Goal: Use online tool/utility: Utilize a website feature to perform a specific function

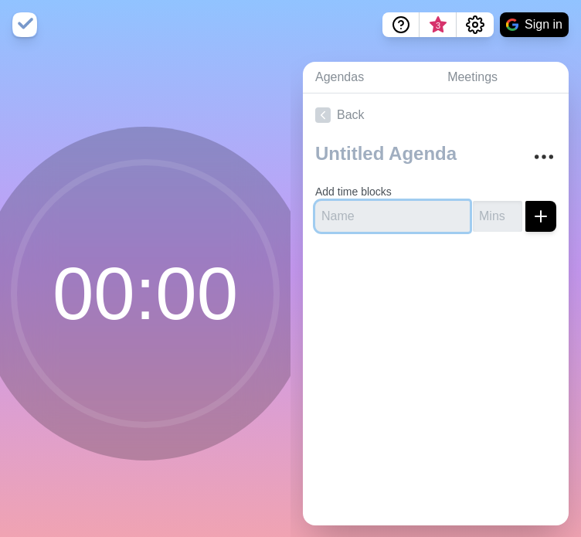
click at [379, 222] on input "text" at bounding box center [392, 216] width 155 height 31
type input "H"
type input "C"
type input "H, cont mod"
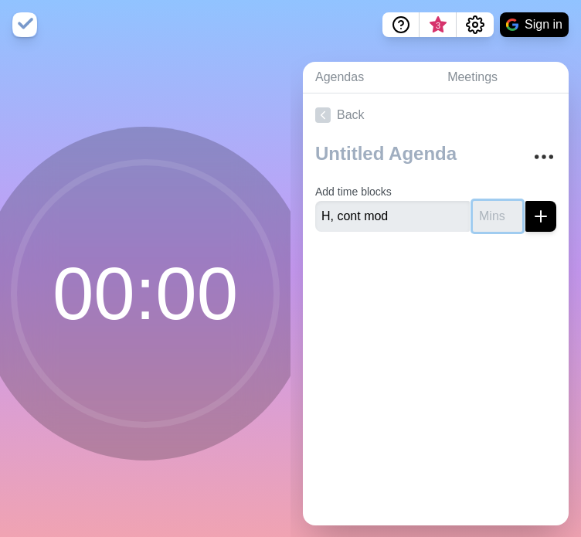
click at [476, 214] on input "number" at bounding box center [497, 216] width 49 height 31
type input "60"
click at [526, 201] on button "submit" at bounding box center [541, 216] width 31 height 31
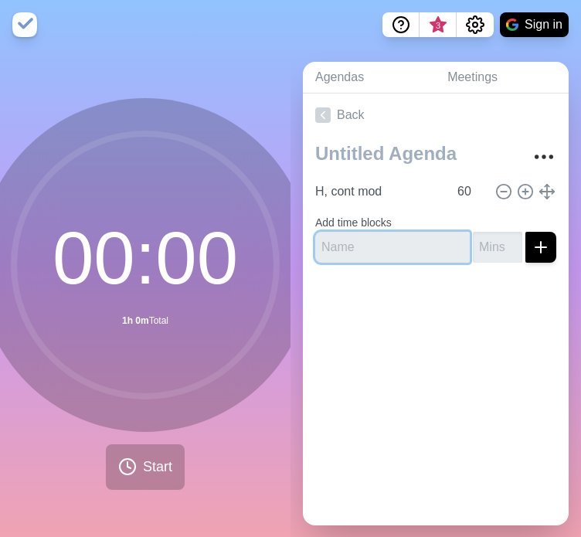
click at [362, 257] on input "text" at bounding box center [392, 247] width 155 height 31
type input "Break"
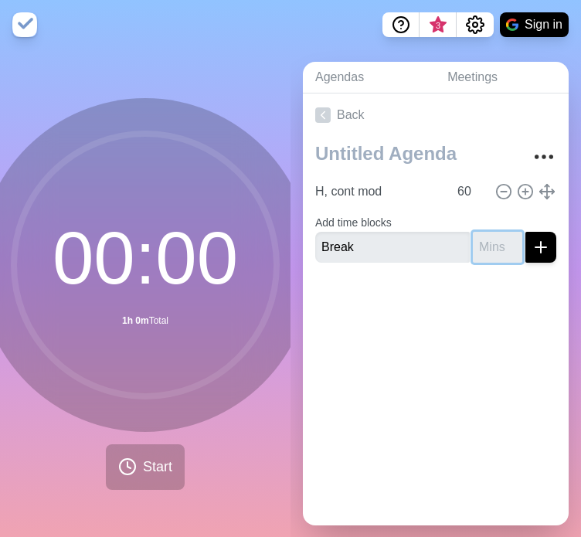
click at [482, 250] on input "number" at bounding box center [497, 247] width 49 height 31
type input "5"
click at [526, 232] on button "submit" at bounding box center [541, 247] width 31 height 31
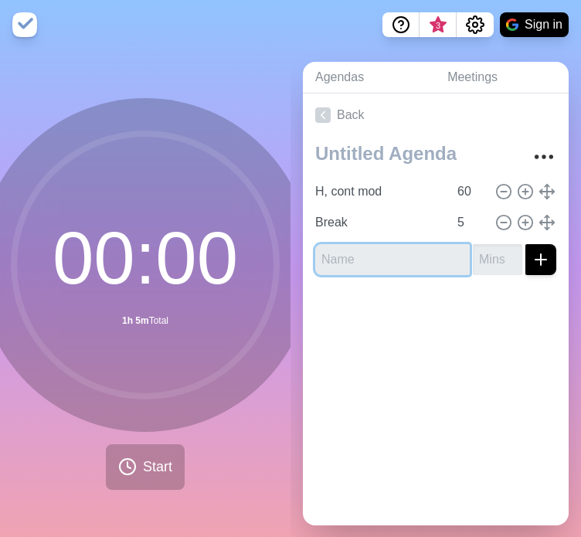
type input "M"
type input "H to W, mod high"
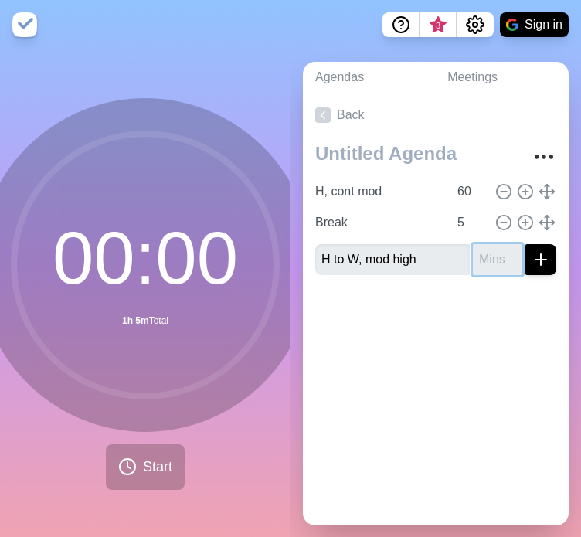
click at [477, 248] on input "number" at bounding box center [497, 259] width 49 height 31
type input "1"
type input "60"
click at [526, 244] on button "submit" at bounding box center [541, 259] width 31 height 31
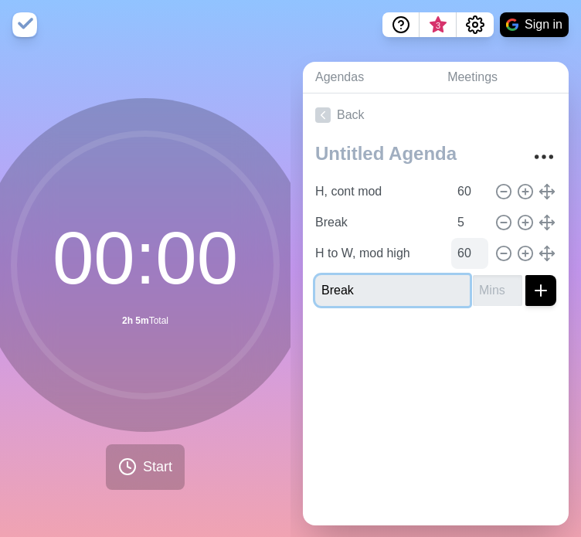
type input "Break"
click at [526, 275] on button "submit" at bounding box center [541, 290] width 31 height 31
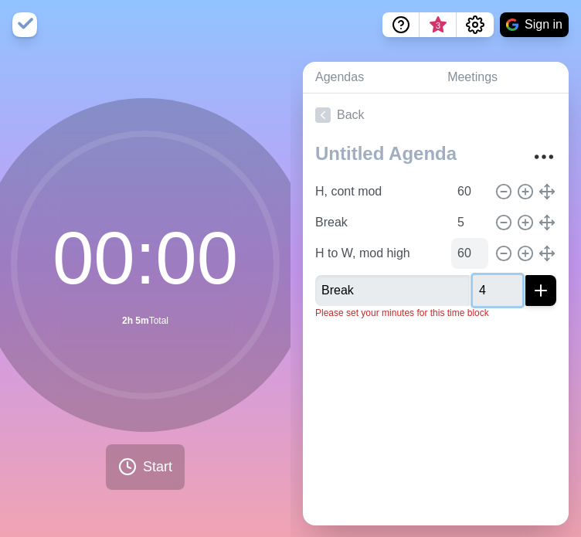
type input "4"
click at [526, 275] on button "submit" at bounding box center [541, 290] width 31 height 31
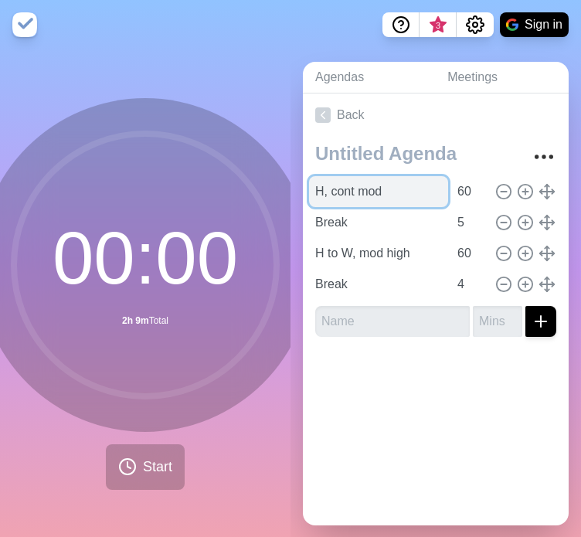
click at [382, 189] on input "H, cont mod" at bounding box center [378, 191] width 139 height 31
click at [403, 192] on input "H, cont, img+auds" at bounding box center [378, 191] width 139 height 31
click at [410, 190] on input "H, cont, img+auds" at bounding box center [378, 191] width 139 height 31
type input "H, cont, img+aud_s"
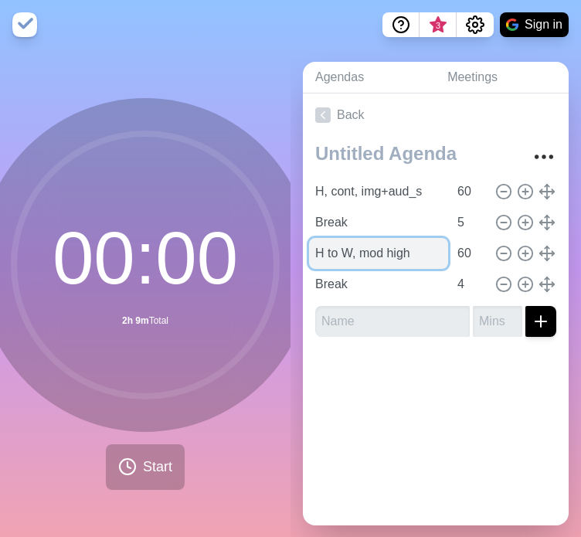
click at [387, 257] on input "H to W, mod high" at bounding box center [378, 253] width 139 height 31
click at [342, 253] on input "H to W, mod high" at bounding box center [378, 253] width 139 height 31
click at [413, 250] on input "H to W, mod high" at bounding box center [378, 253] width 139 height 31
type input "H to W, modhi"
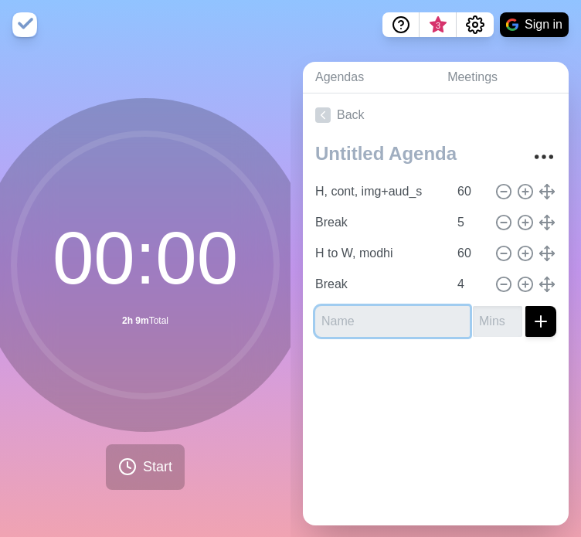
click at [325, 318] on input "text" at bounding box center [392, 321] width 155 height 31
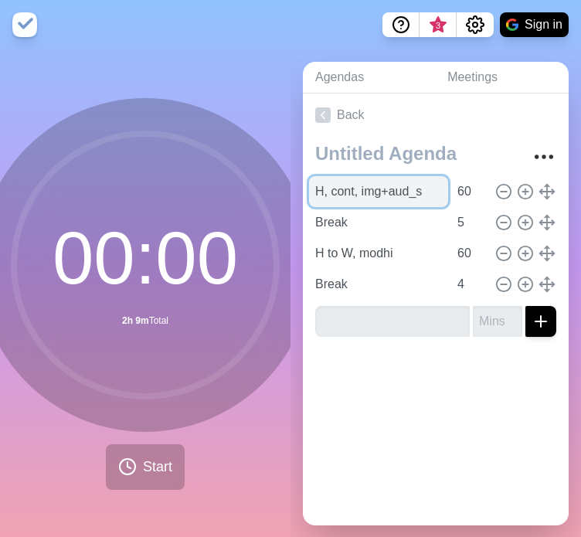
click at [405, 191] on input "H, cont, img+aud_s" at bounding box center [378, 191] width 139 height 31
paste input "MOD WORK HAND IMG+SOFT AUD"
type input "MOD WORK HAND IMG+SOFT AUD"
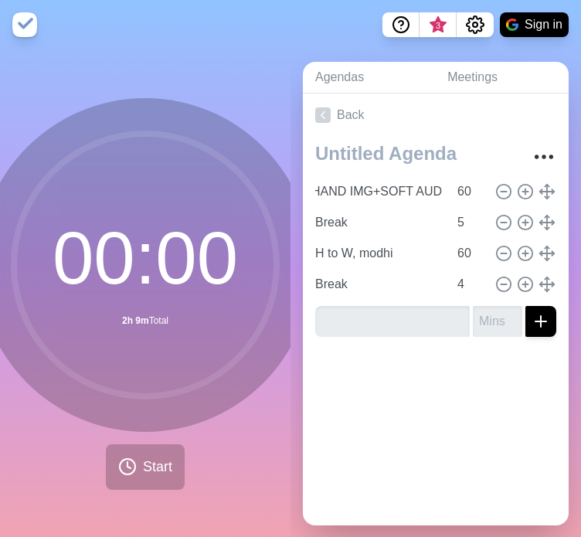
scroll to position [0, 0]
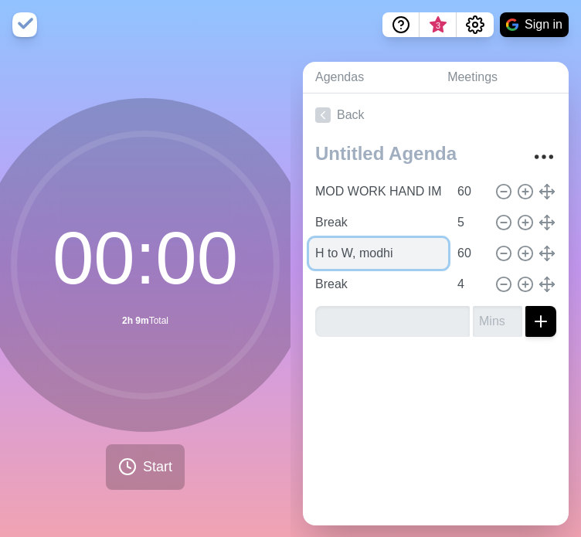
click at [352, 254] on input "H to W, modhi" at bounding box center [378, 253] width 139 height 31
paste input "MOD-HI WORK HAND→W1 SLOW VID"
type input "MOD-HI WORK HAND→W1 SLOW VID"
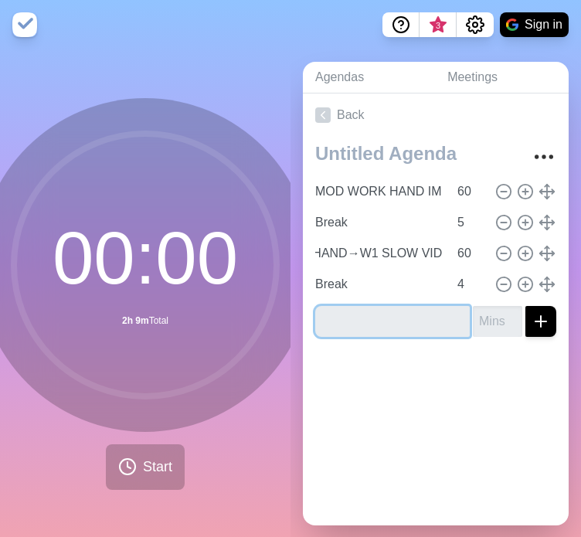
click at [359, 320] on input "text" at bounding box center [392, 321] width 155 height 31
click at [350, 318] on input "text" at bounding box center [392, 321] width 155 height 31
paste input "HI WORK W2→W3 FAST VID+LOUD"
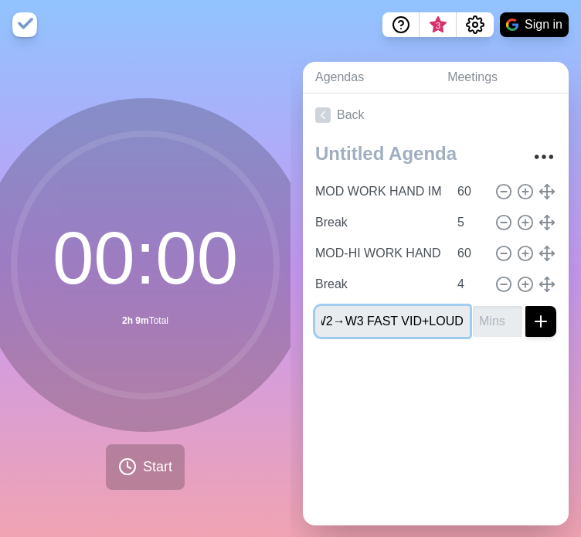
type input "HI WORK W2→W3 FAST VID+LOUD"
click at [526, 306] on button "submit" at bounding box center [541, 321] width 31 height 31
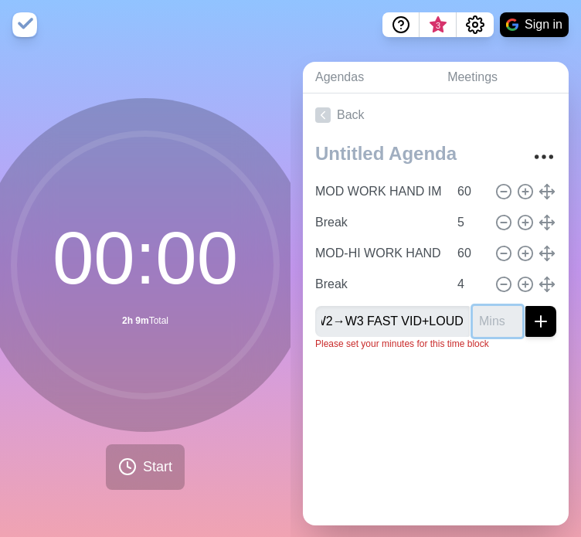
scroll to position [0, 0]
type input "60"
click at [526, 306] on button "submit" at bounding box center [541, 321] width 31 height 31
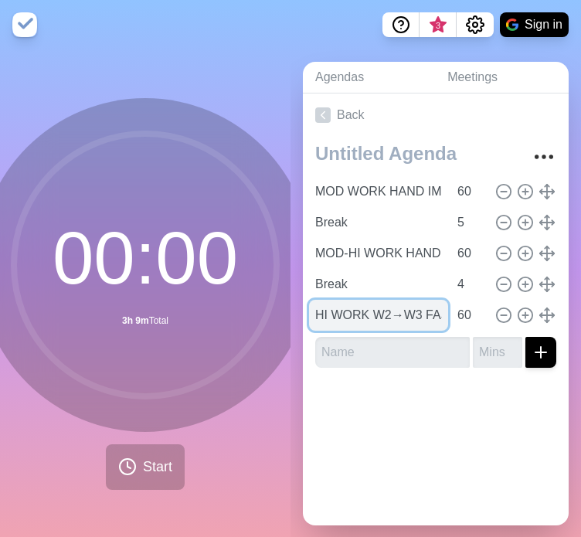
click at [392, 322] on input "HI WORK W2→W3 FAST VID+LOUD" at bounding box center [378, 315] width 139 height 31
click at [410, 315] on input "HI WORK W2→W3 FAST VID+LOUD" at bounding box center [378, 315] width 139 height 31
click at [416, 313] on input "HI WORK W2→W3 FAST VID+LOUD" at bounding box center [378, 315] width 139 height 31
click at [400, 318] on input "HI WORK W2→W3 FAST VID+LOUD" at bounding box center [378, 315] width 139 height 31
click at [414, 312] on input "HI WORK W2→W3 FAST VID+LOUD" at bounding box center [378, 315] width 139 height 31
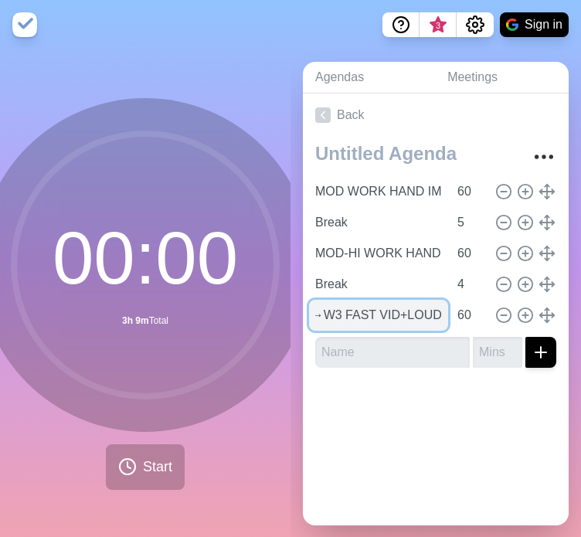
click at [416, 313] on input "HI WORK W2→W3 FAST VID+LOUD" at bounding box center [378, 315] width 139 height 31
click at [407, 314] on input "HI WORK W2→W3 FAST VID+LOUD" at bounding box center [378, 315] width 139 height 31
drag, startPoint x: 407, startPoint y: 314, endPoint x: 336, endPoint y: 336, distance: 73.8
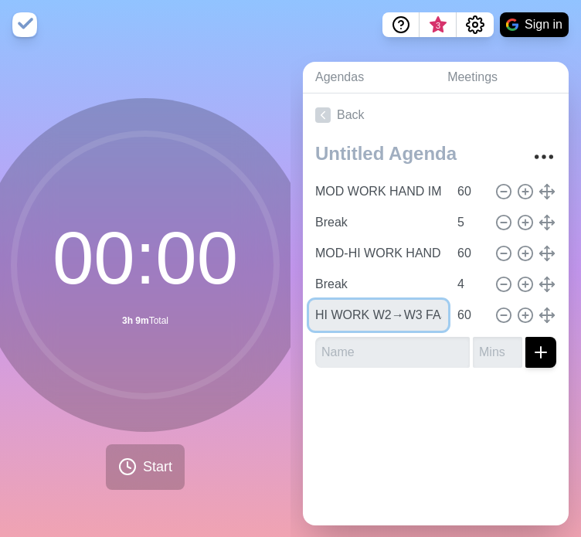
click at [336, 336] on div "MOD WORK HAND IMG+SOFT AUD 60 Break 5 MOD-HI WORK HAND→W1 SLOW VID 60 Break 4 H…" at bounding box center [436, 258] width 266 height 243
click at [338, 323] on input "HI WORK W2→W3 FAST VID+LOUD" at bounding box center [378, 315] width 139 height 31
click at [344, 317] on input "HI WORK W2→W3 FAST VID+LOUD" at bounding box center [378, 315] width 139 height 31
type input "HI WORK W2→W3 FAST VID+LOUD"
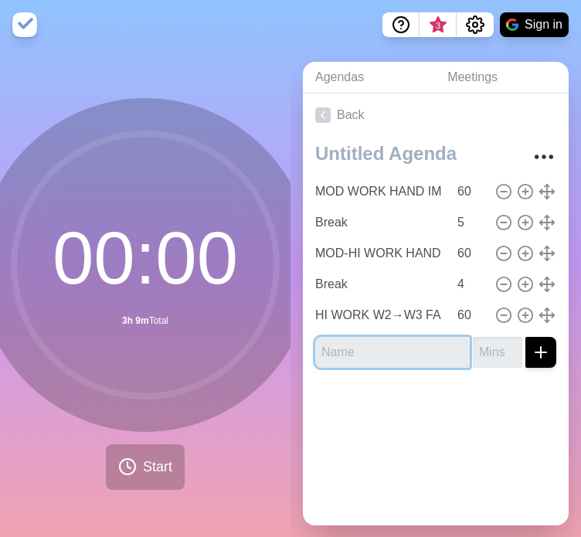
click at [381, 350] on input "text" at bounding box center [392, 352] width 155 height 31
type input "BREAK"
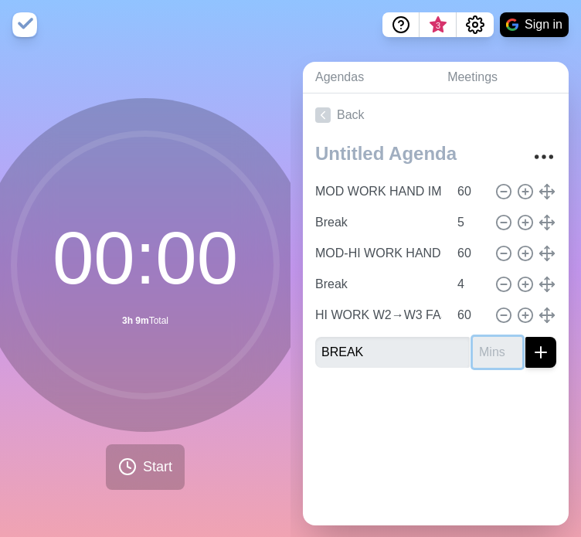
click at [482, 358] on input "number" at bounding box center [497, 352] width 49 height 31
type input "3"
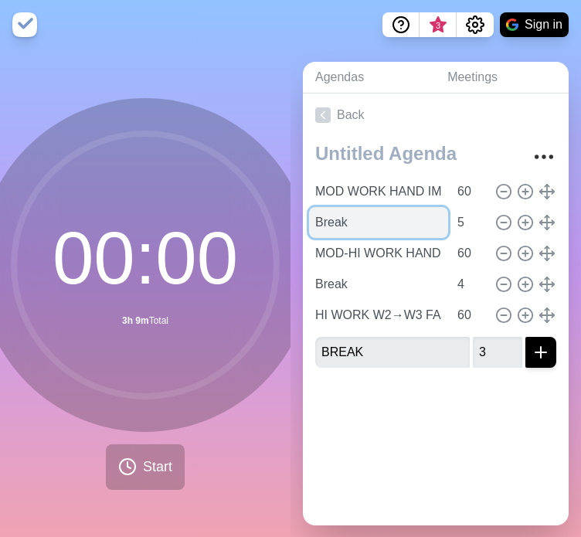
click at [356, 228] on input "Break" at bounding box center [378, 222] width 139 height 31
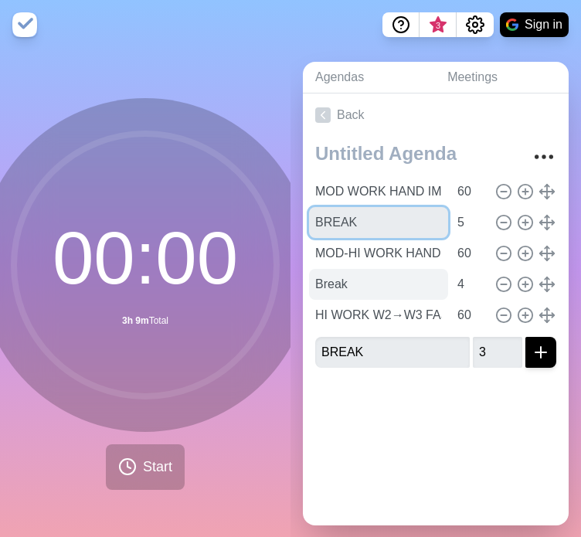
type input "BREAK"
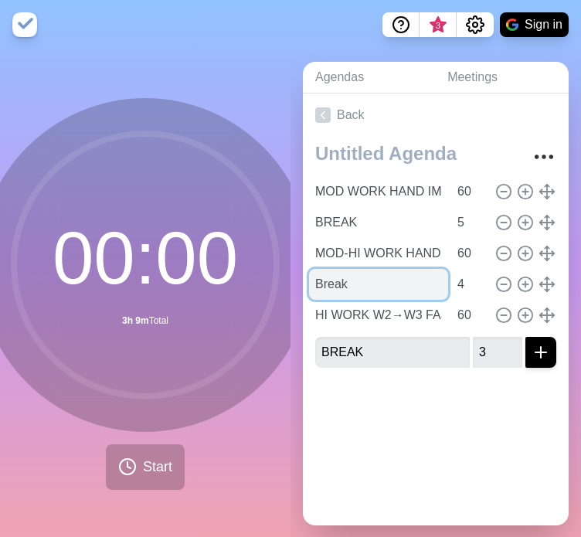
click at [352, 274] on input "Break" at bounding box center [378, 284] width 139 height 31
click at [339, 276] on input "Break" at bounding box center [378, 284] width 139 height 31
type input "BREAK"
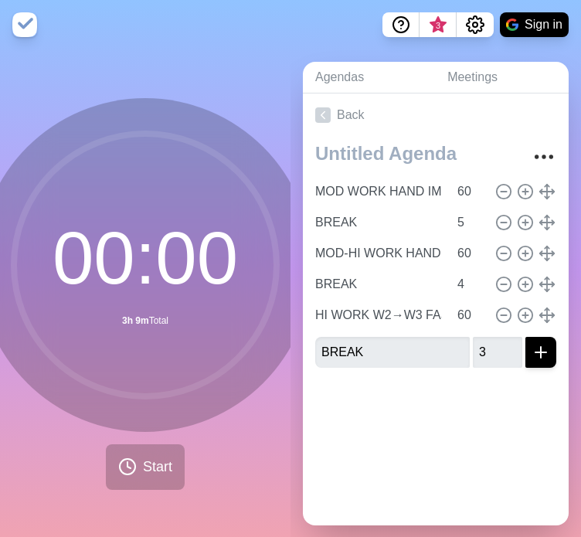
click at [467, 423] on div at bounding box center [436, 411] width 266 height 62
click at [532, 349] on button "submit" at bounding box center [541, 352] width 31 height 31
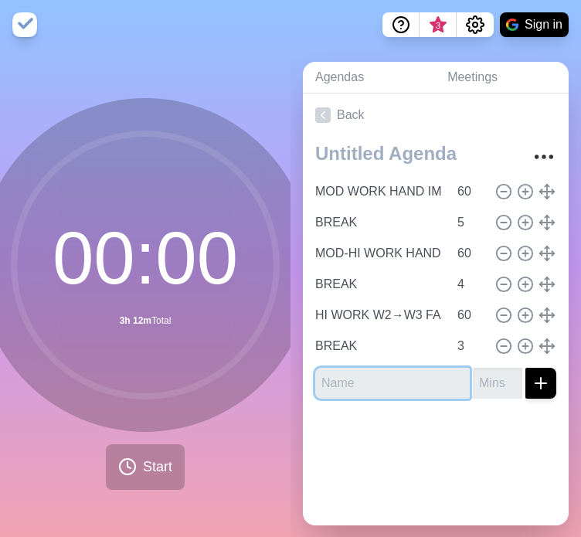
click at [340, 391] on input "text" at bounding box center [392, 383] width 155 height 31
paste input "N-MAX WORK W4→W5 RAPID VID"
click at [425, 386] on input "N-MAX WORK W4→W5 RAPID VID" at bounding box center [392, 383] width 155 height 31
drag, startPoint x: 438, startPoint y: 377, endPoint x: 452, endPoint y: 378, distance: 13.9
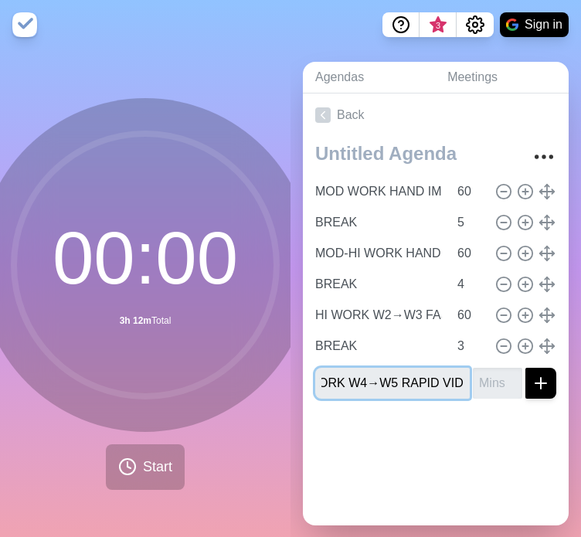
click at [452, 378] on div "N-MAX WORK W4→W5 RAPID VID" at bounding box center [435, 383] width 241 height 31
click at [432, 380] on input "N-MAX WORK W4→W5 RAPID VID" at bounding box center [392, 383] width 155 height 31
click at [441, 383] on input "N-MAX WORK W4→W5 RAPID VID" at bounding box center [392, 383] width 155 height 31
click at [430, 380] on input "N-MAX WORK W4→W5 RAPID VID" at bounding box center [392, 383] width 155 height 31
click at [442, 381] on input "N-MAX WORK W4→W5 RAPID VID" at bounding box center [392, 383] width 155 height 31
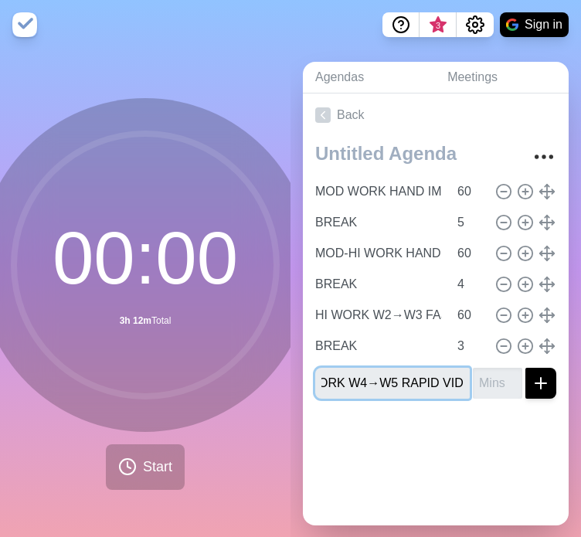
paste input "REWARD B ADMIN"
type input "N-MAX WORK W4→W5 RAPID VID REWARD B ADMIN"
click at [526, 368] on button "submit" at bounding box center [541, 383] width 31 height 31
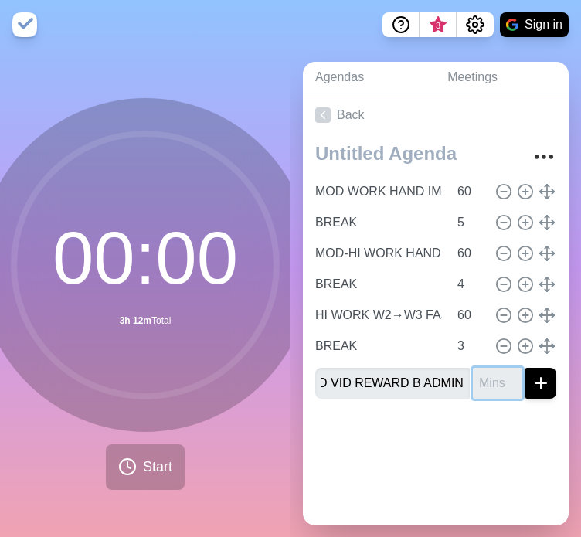
scroll to position [0, 0]
type input "2"
click at [526, 368] on button "submit" at bounding box center [541, 383] width 31 height 31
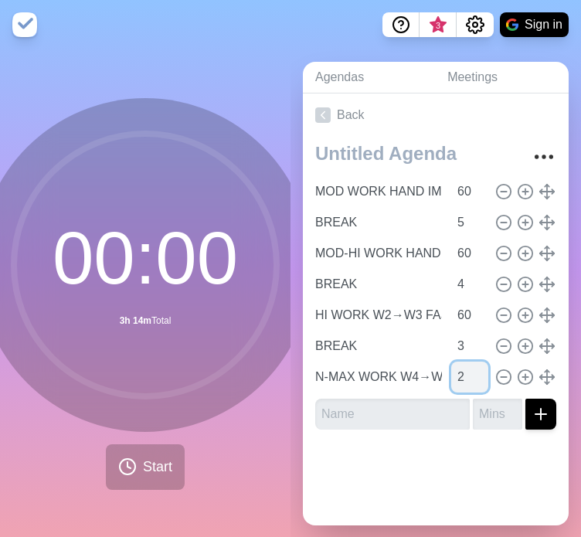
click at [451, 371] on input "2" at bounding box center [469, 377] width 37 height 31
type input "60"
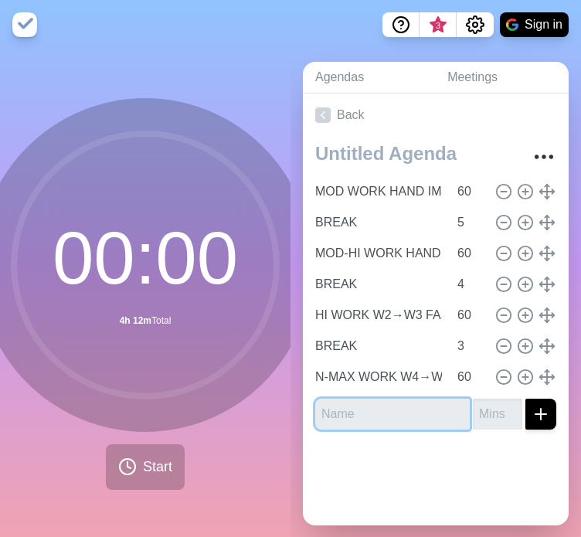
click at [408, 407] on input "text" at bounding box center [392, 414] width 155 height 31
type input "BREAK"
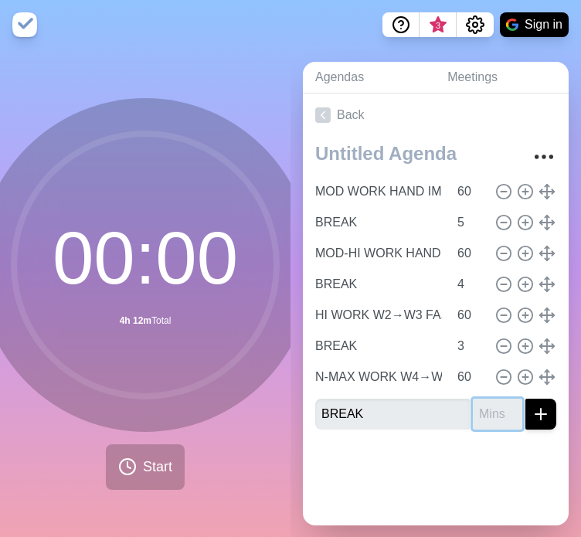
click at [473, 413] on input "number" at bounding box center [497, 414] width 49 height 31
type input "2"
click at [526, 399] on button "submit" at bounding box center [541, 414] width 31 height 31
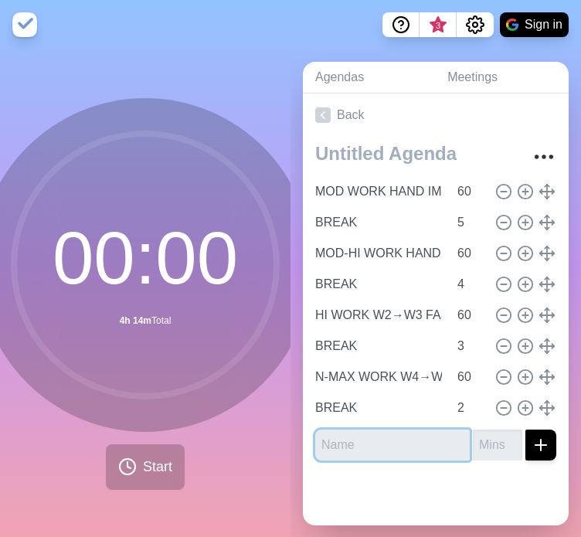
click at [356, 438] on input "text" at bounding box center [392, 445] width 155 height 31
paste input "ALL-OUT WORK W6 INTENSE VID"
type input "ALL-OUT WORK W6 INTENSE VID"
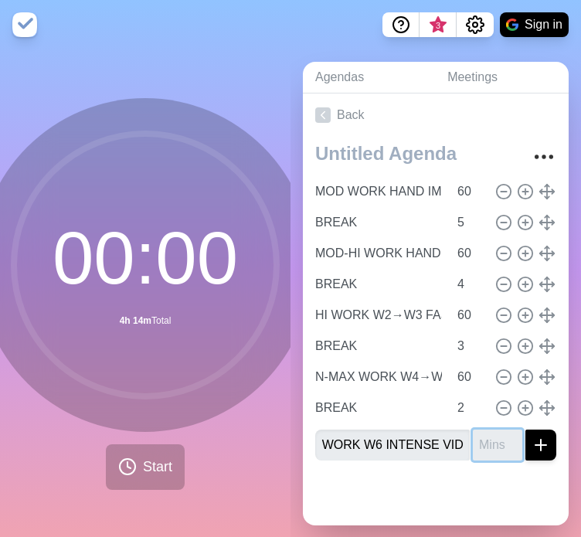
scroll to position [0, 0]
click at [477, 451] on input "number" at bounding box center [497, 445] width 49 height 31
type input "60"
click at [526, 430] on button "submit" at bounding box center [541, 445] width 31 height 31
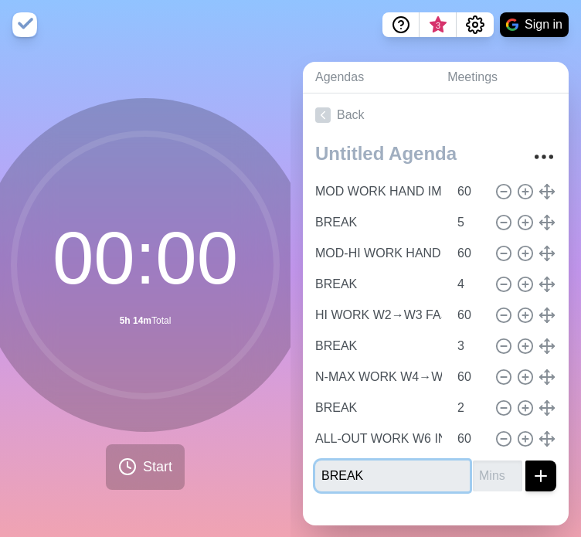
type input "BREAK"
click at [526, 461] on button "submit" at bounding box center [541, 476] width 31 height 31
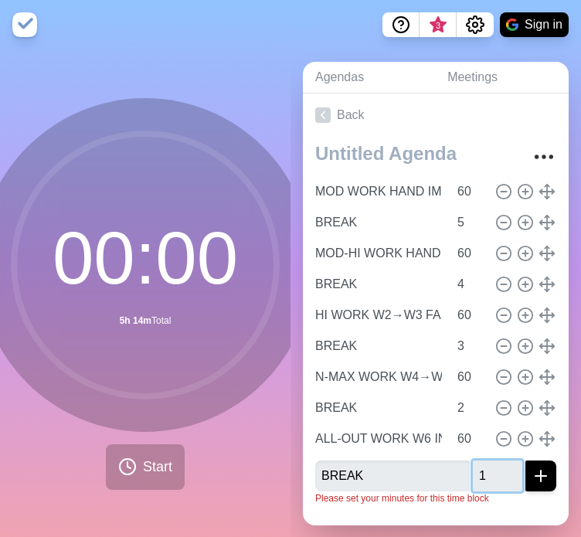
type input "1"
click at [526, 461] on button "submit" at bounding box center [541, 476] width 31 height 31
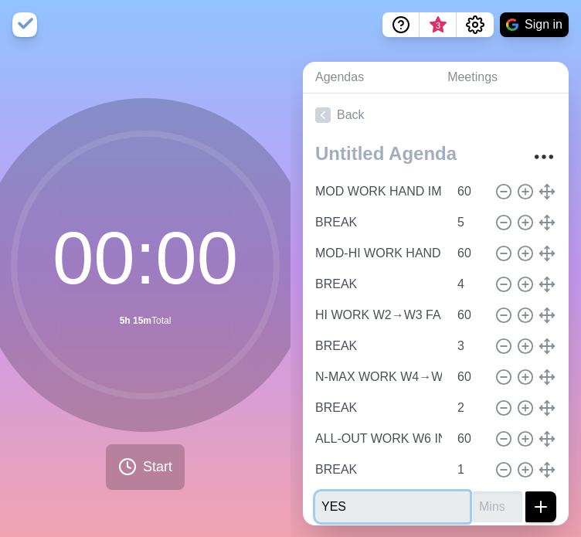
type input "YES"
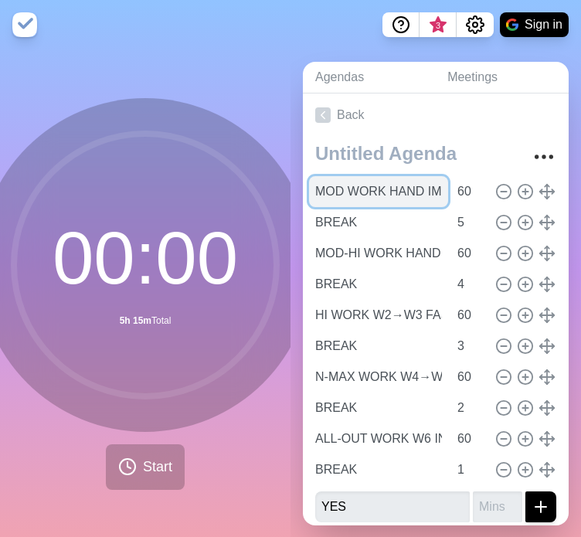
click at [405, 195] on input "MOD WORK HAND IMG+SOFT AUD" at bounding box center [378, 191] width 139 height 31
paste input "H1"
type input "H1 HAND IMG+SOFT AUD"
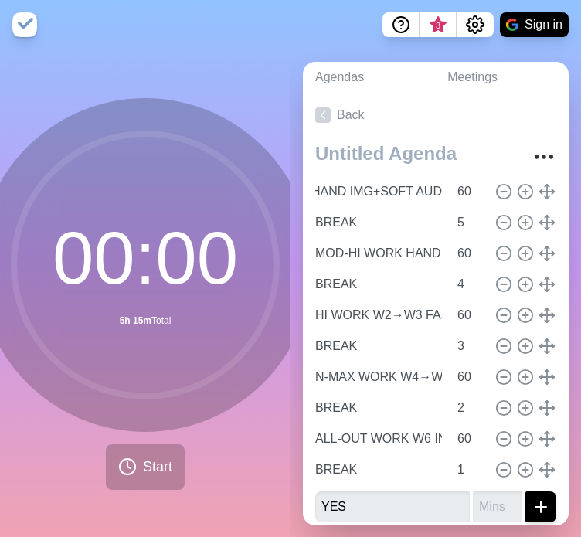
scroll to position [0, 0]
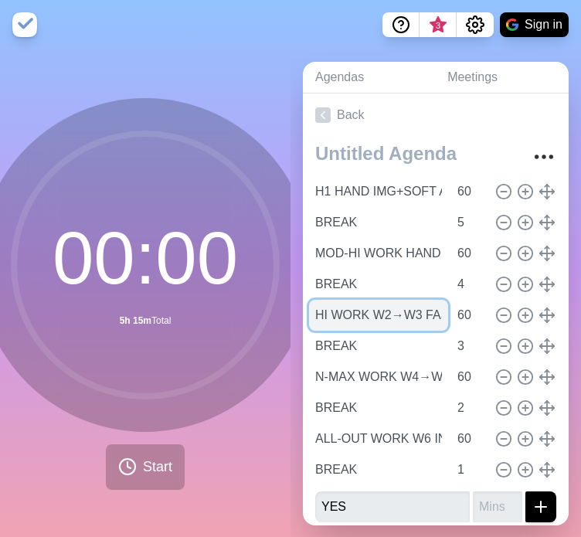
click at [386, 311] on input "HI WORK W2→W3 FAST VID+LOUD" at bounding box center [378, 315] width 139 height 31
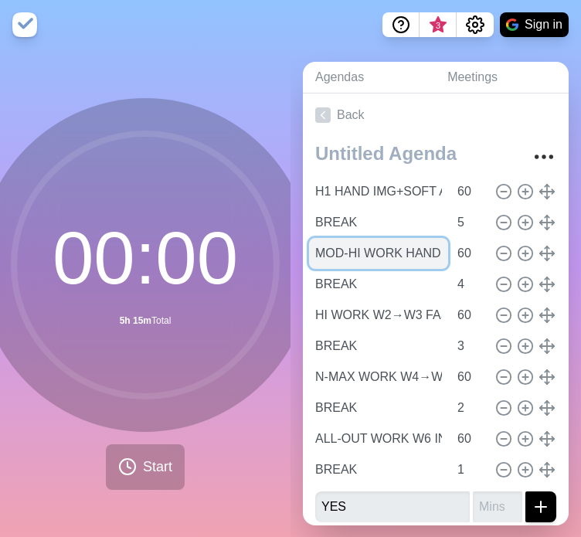
click at [371, 256] on input "MOD-HI WORK HAND→W1 SLOW VID" at bounding box center [378, 253] width 139 height 31
paste input "H2"
type input "H2 HAND→W1 SLOW VID"
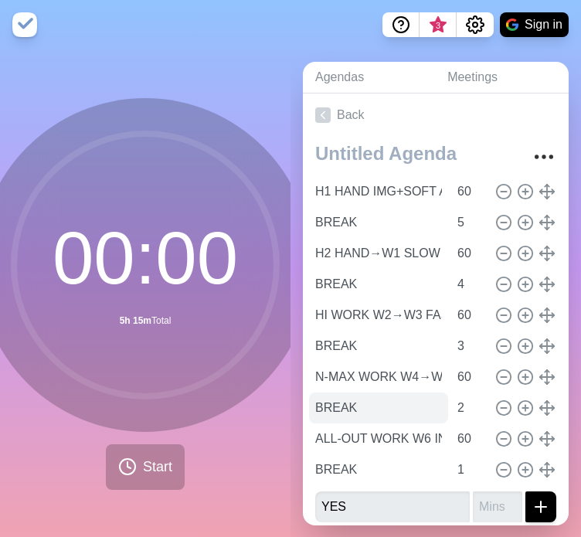
scroll to position [8, 0]
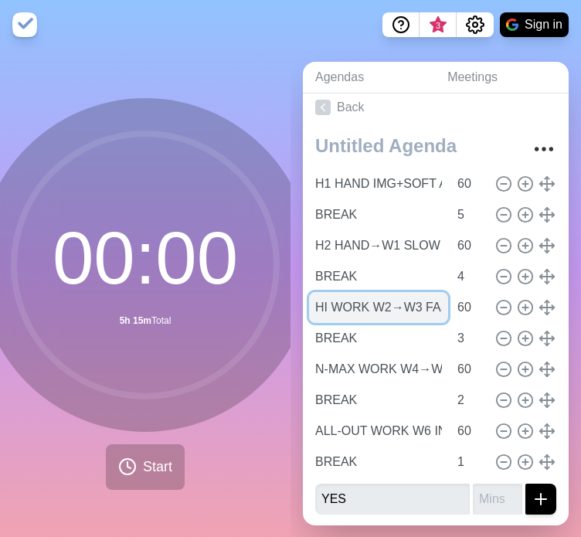
click at [362, 307] on input "HI WORK W2→W3 FAST VID+LOUD" at bounding box center [378, 307] width 139 height 31
paste input "H3 W2→W3 FAST VID+LOUD"
click at [362, 299] on input "HI WORH3 W2→W3 FAST VID+LOUDK W2→W3 FAST VID+LOUD" at bounding box center [378, 307] width 139 height 31
type input "H3 W2→W3 FAST VID+LOUDK W2→W3 FAST VID+LOUD"
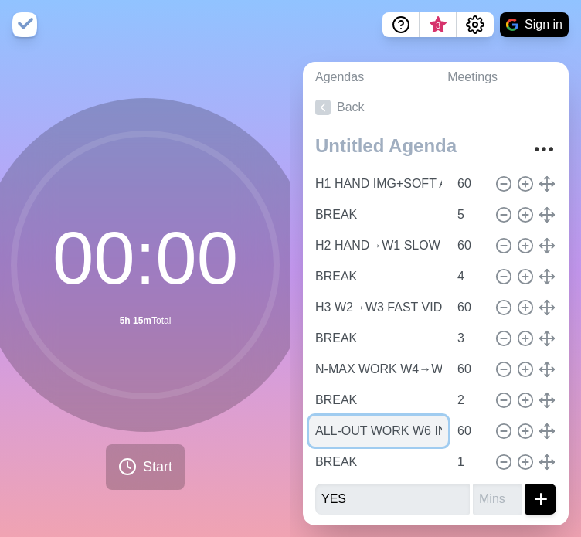
click at [353, 423] on input "ALL-OUT WORK W6 INTENSE VID" at bounding box center [378, 431] width 139 height 31
paste input "H4 W4→W5 RAPID"
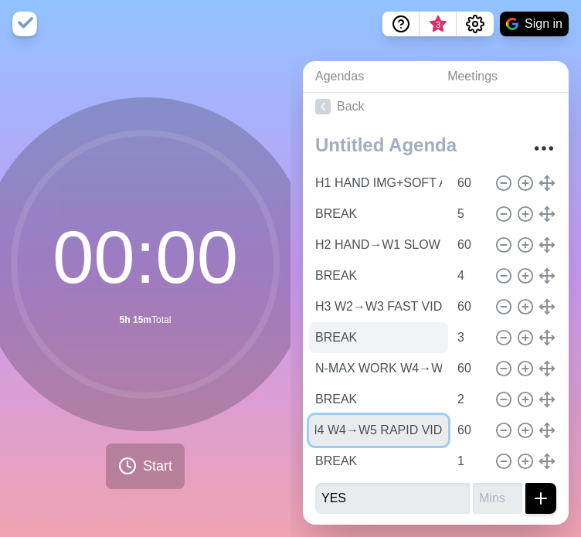
scroll to position [12, 0]
type input "H4 W4→W5 RAPID VID"
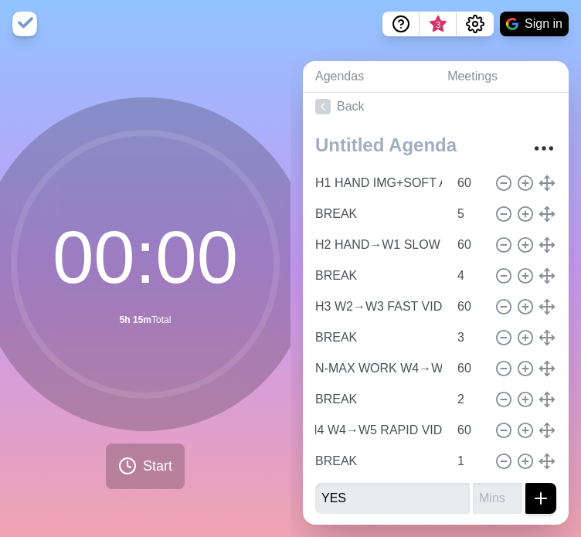
scroll to position [0, 0]
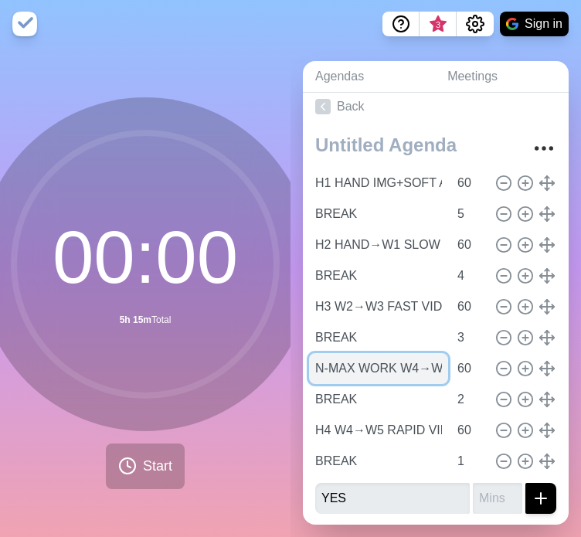
click at [358, 353] on input "N-MAX WORK W4→W5 RAPID VID REWARD B ADMIN" at bounding box center [378, 368] width 139 height 31
paste input "H4 W4→W5 RAPID VID"
type input "H4 W4→W5 RAPID VID"
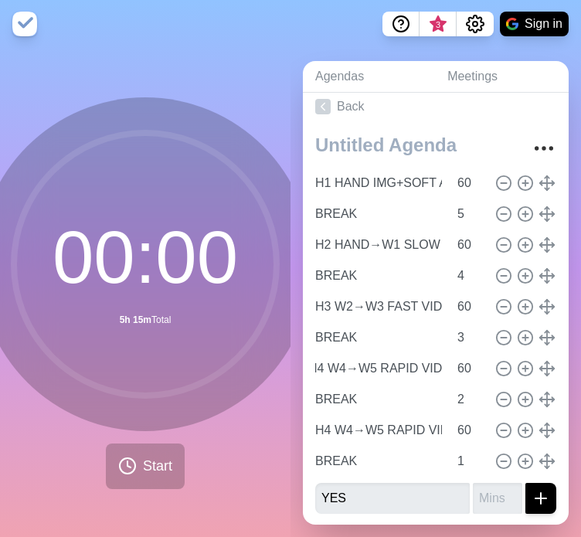
scroll to position [0, 0]
drag, startPoint x: 380, startPoint y: 490, endPoint x: 311, endPoint y: 494, distance: 69.7
click at [312, 494] on div "H1 HAND IMG+SOFT AUD 60 BREAK 5 H2 HAND→W1 SLOW VID 60 BREAK 4 H3 W2→W3 FAST VI…" at bounding box center [436, 327] width 266 height 398
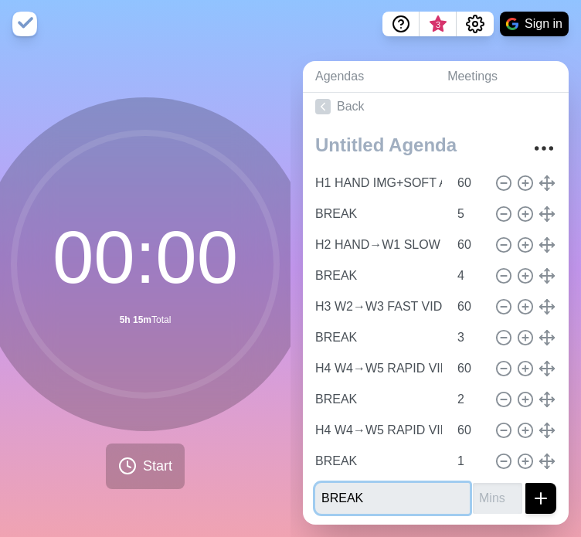
type input "BREAK"
click at [473, 484] on input "number" at bounding box center [497, 498] width 49 height 31
type input "3"
click at [526, 483] on button "submit" at bounding box center [541, 498] width 31 height 31
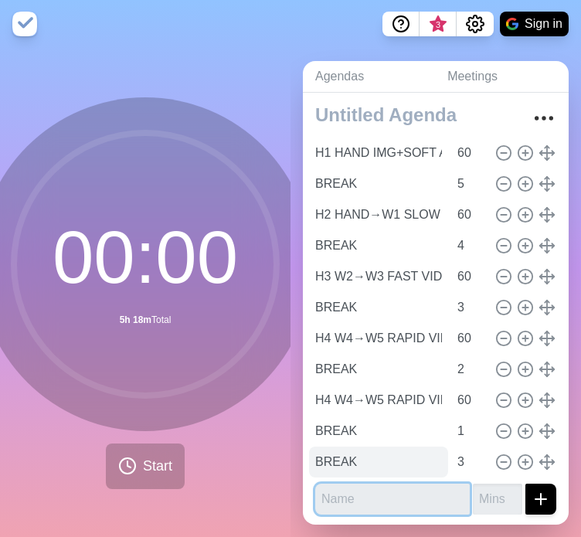
scroll to position [39, 0]
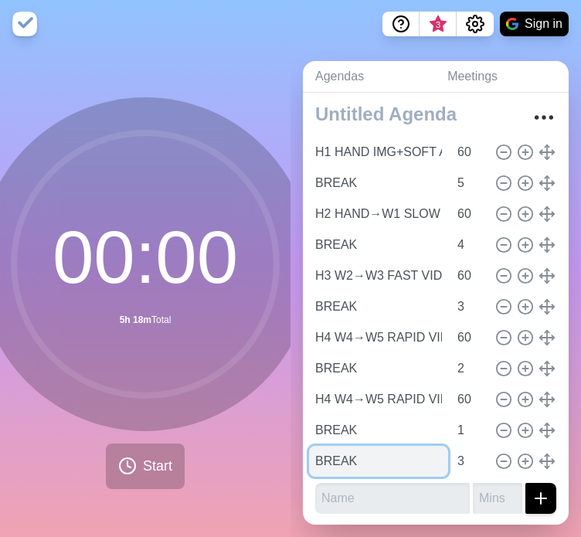
click at [367, 452] on input "BREAK" at bounding box center [378, 461] width 139 height 31
drag, startPoint x: 363, startPoint y: 448, endPoint x: 286, endPoint y: 451, distance: 77.3
click at [286, 451] on div "00 : 00 5h 18m Total Start Agendas Meetings Back H1 HAND IMG+SOFT AUD 60 BREAK …" at bounding box center [290, 293] width 581 height 488
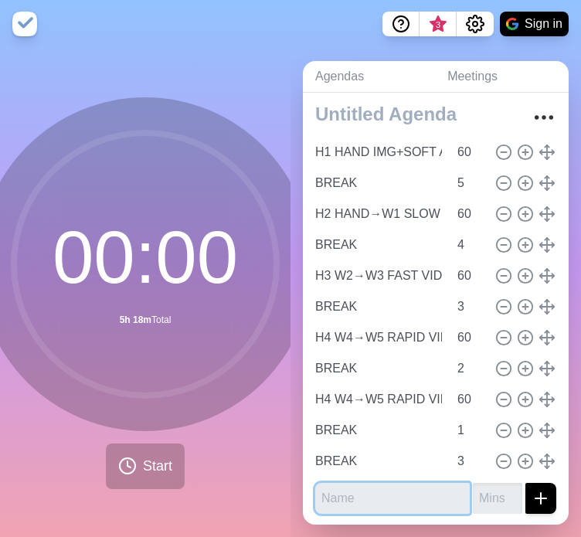
click at [375, 496] on input "text" at bounding box center [392, 498] width 155 height 31
paste input "REWARD B ADMIN"
type input "REWARD B ADMIN"
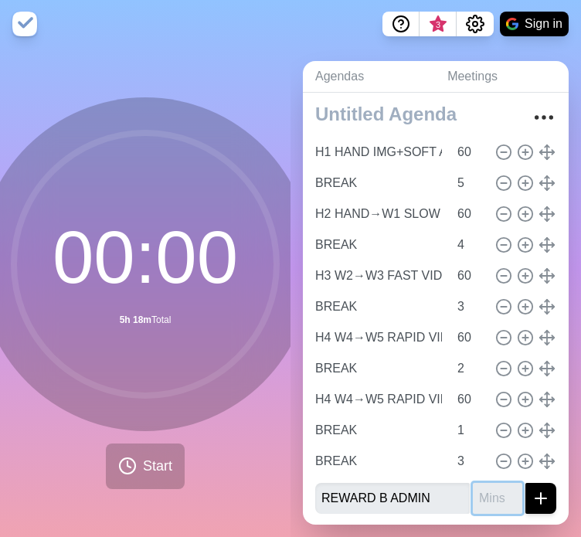
click at [477, 485] on input "number" at bounding box center [497, 498] width 49 height 31
type input "1"
click at [526, 483] on button "submit" at bounding box center [541, 498] width 31 height 31
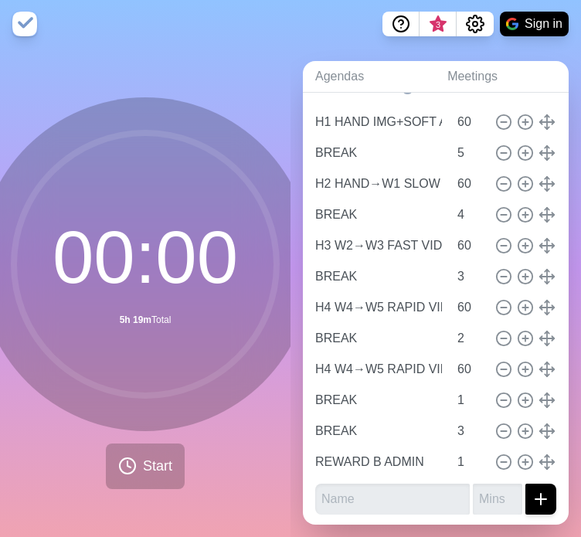
scroll to position [70, 0]
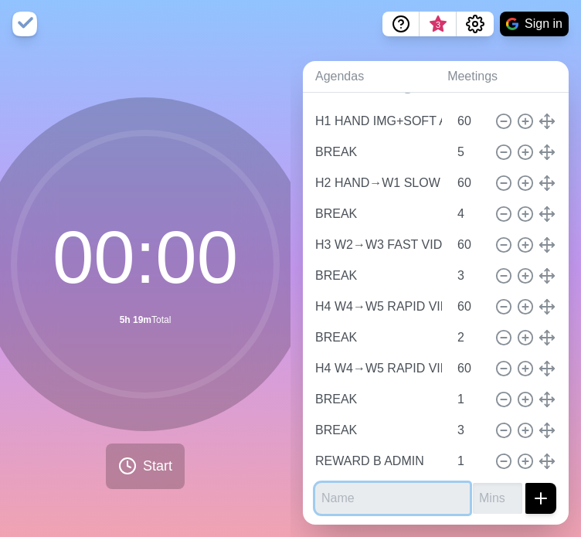
click at [362, 490] on input "text" at bounding box center [392, 498] width 155 height 31
paste input "H5 W6 INTENSE VID"
type input "H5 W6 INTENSE VID"
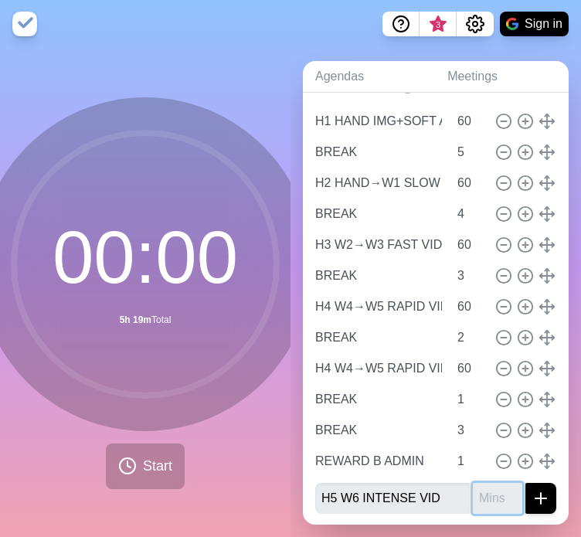
click at [473, 484] on input "number" at bounding box center [497, 498] width 49 height 31
type input "60"
click at [526, 483] on button "submit" at bounding box center [541, 498] width 31 height 31
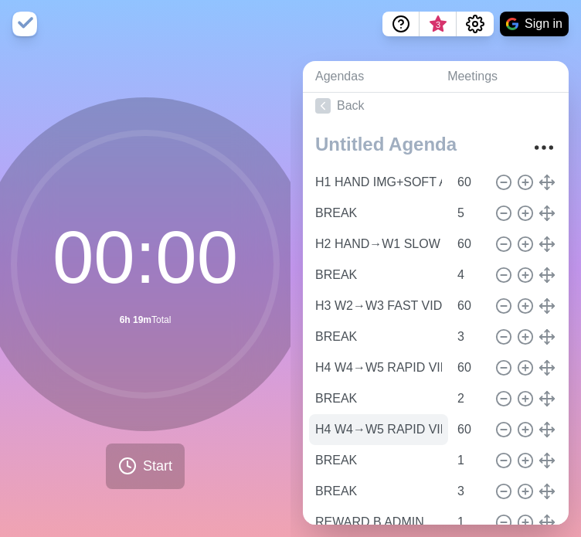
scroll to position [0, 0]
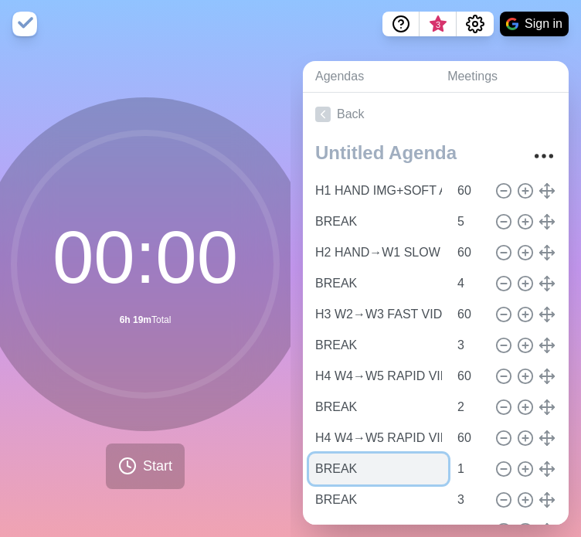
click at [393, 460] on input "BREAK" at bounding box center [378, 469] width 139 height 31
type input "B"
type input "REWARD B ADMIN"
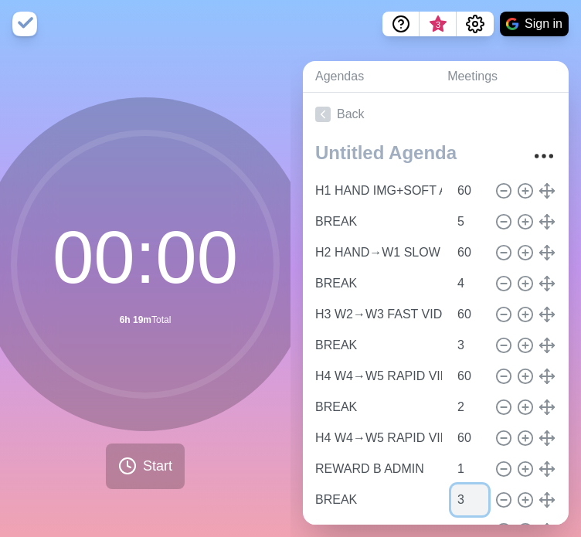
click at [451, 488] on input "3" at bounding box center [469, 500] width 37 height 31
type input "2"
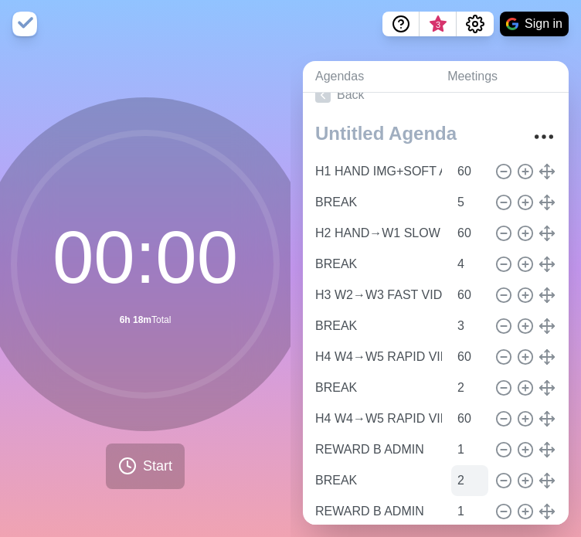
scroll to position [100, 0]
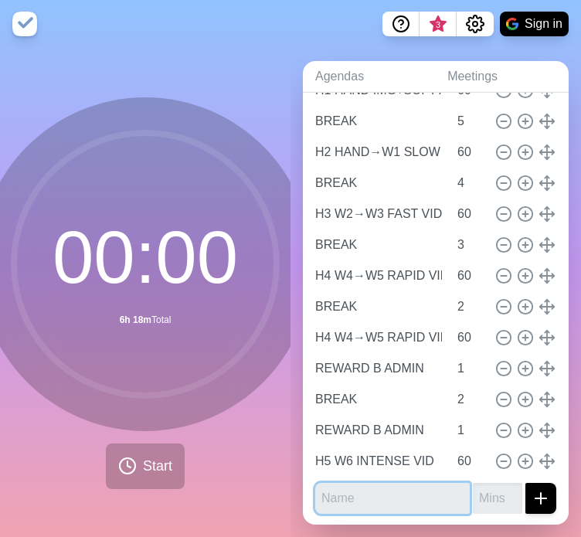
click at [375, 488] on input "text" at bounding box center [392, 498] width 155 height 31
click at [262, 490] on div "00 : 00 6h 18m Total Start" at bounding box center [145, 293] width 291 height 488
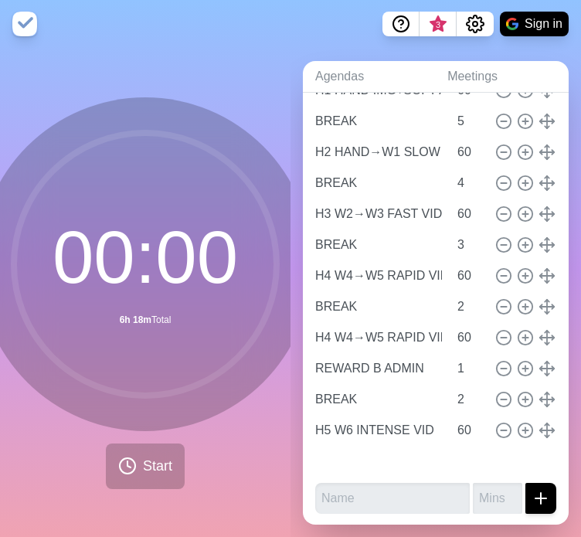
type input "REWARD B ADMIN"
type input "1"
type input "H5 W6 INTENSE VID"
type input "60"
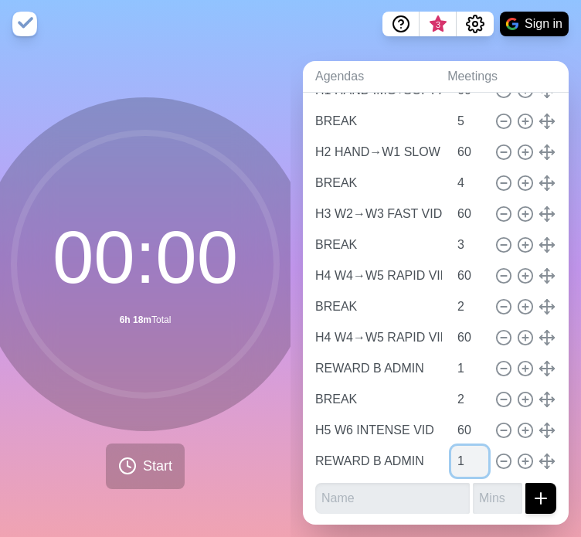
click at [451, 448] on input "1" at bounding box center [469, 461] width 37 height 31
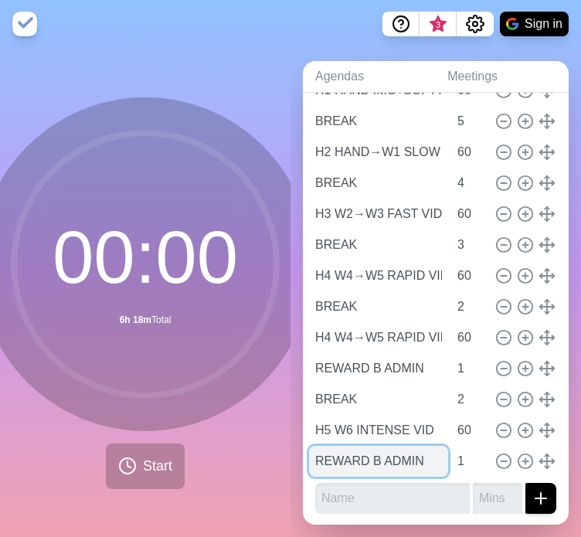
click at [406, 448] on input "REWARD B ADMIN" at bounding box center [378, 461] width 139 height 31
click at [413, 447] on input "REWARD B ADMIN" at bounding box center [378, 461] width 139 height 31
click at [413, 451] on input "REWARD B ADMIN" at bounding box center [378, 461] width 139 height 31
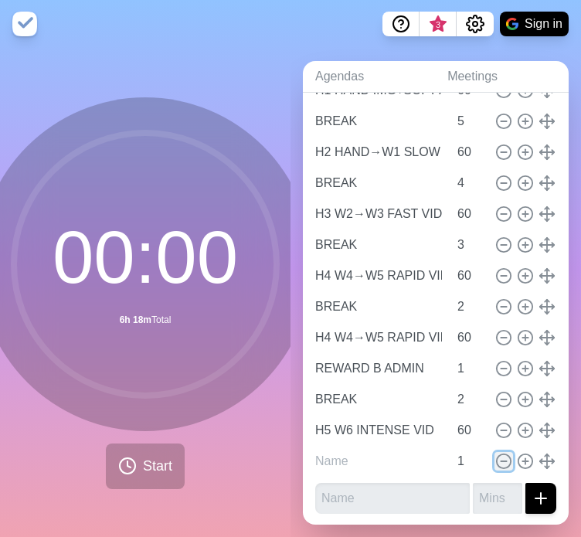
type input "REWARD B ADMIN"
click at [501, 461] on line at bounding box center [503, 461] width 5 height 0
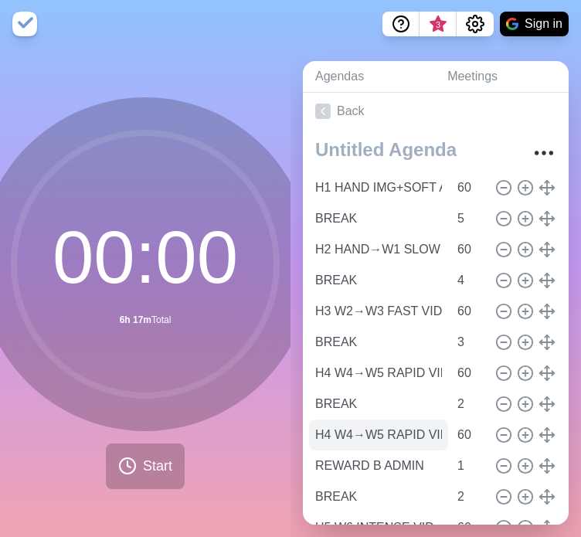
scroll to position [0, 0]
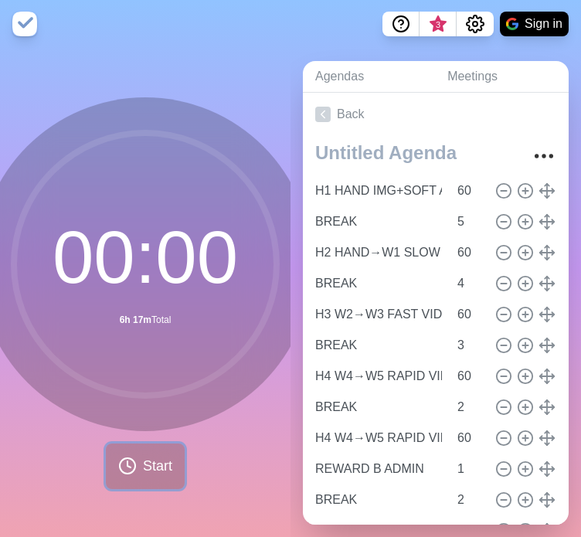
click at [145, 456] on span "Start" at bounding box center [157, 466] width 29 height 21
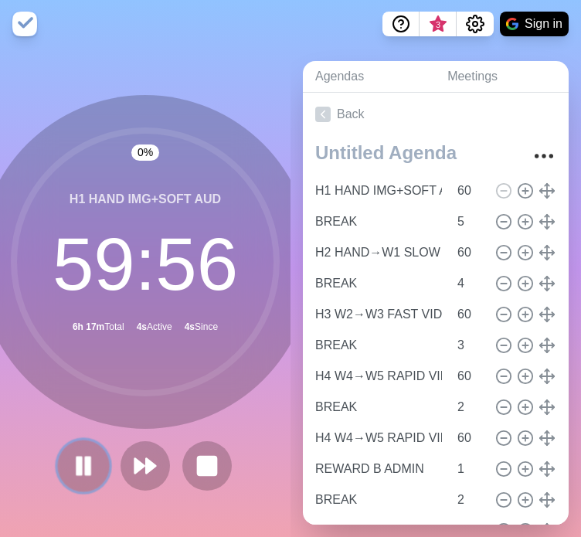
click at [86, 461] on rect at bounding box center [88, 466] width 5 height 17
click at [107, 4] on nav "3 Sign in" at bounding box center [290, 23] width 581 height 49
